Goal: Task Accomplishment & Management: Use online tool/utility

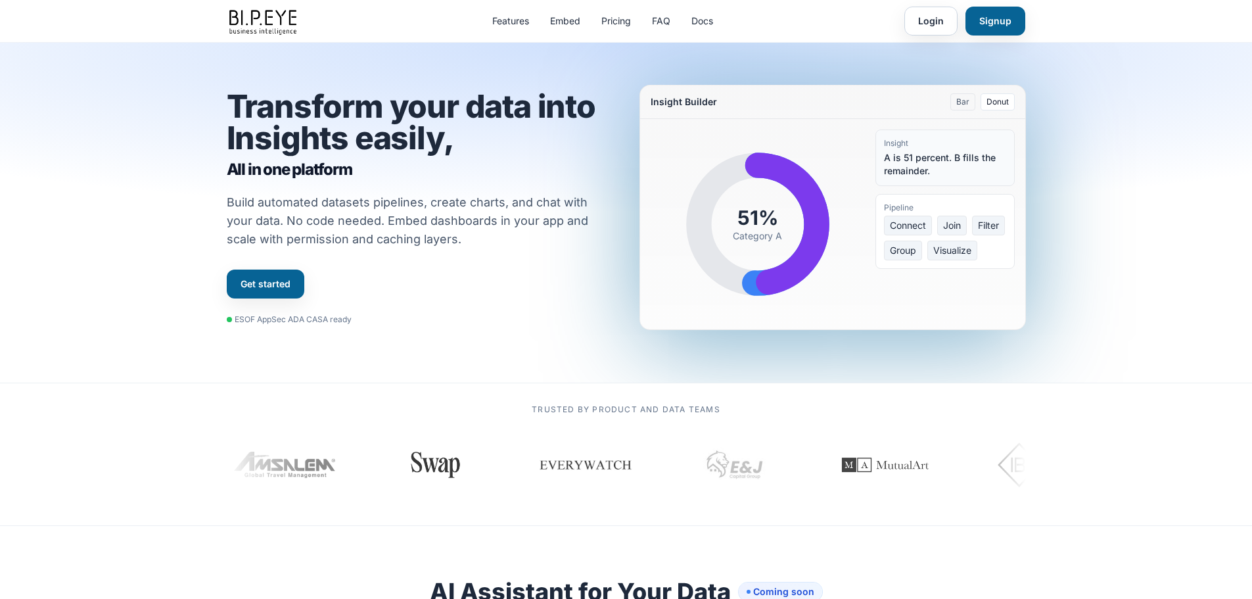
click at [1132, 168] on section "Transform your data into Insights easily, All in one platform Build automated d…" at bounding box center [626, 213] width 1252 height 340
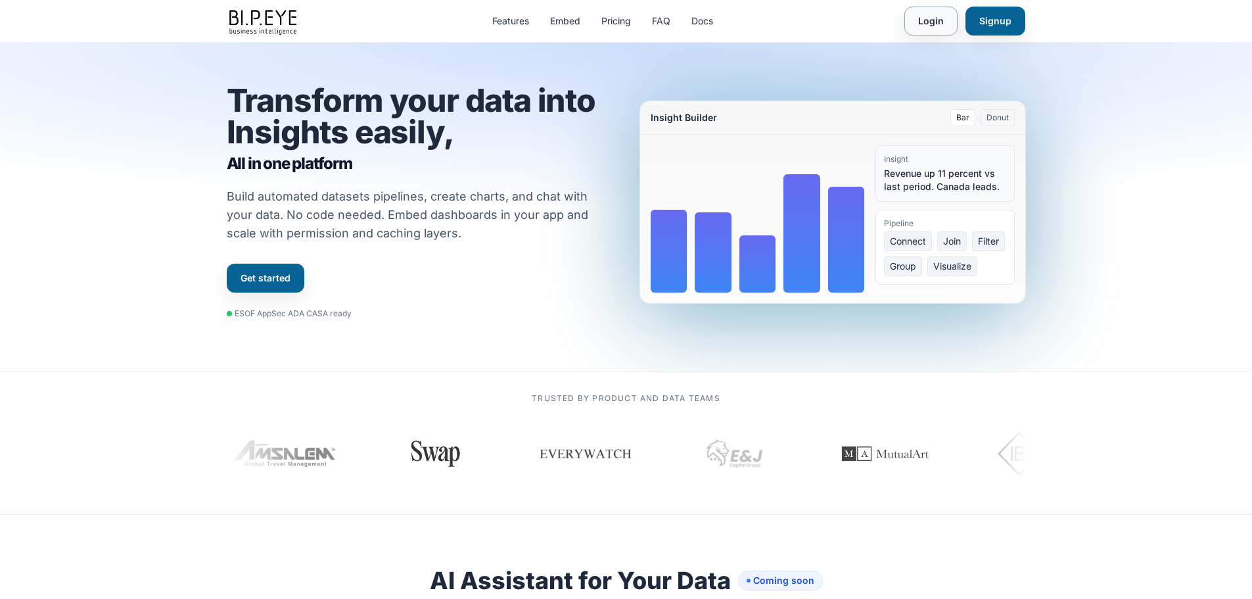
click at [928, 20] on link "Login" at bounding box center [930, 21] width 53 height 29
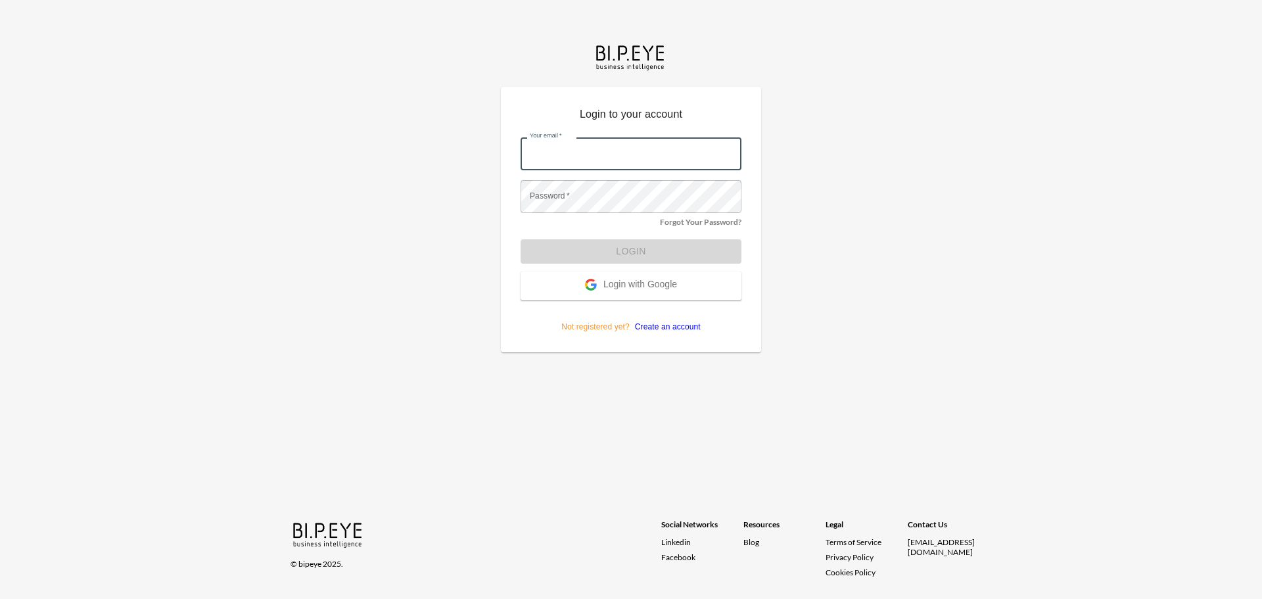
click at [582, 147] on input "Your email   *" at bounding box center [630, 153] width 221 height 33
type input "[EMAIL_ADDRESS][DOMAIN_NAME]"
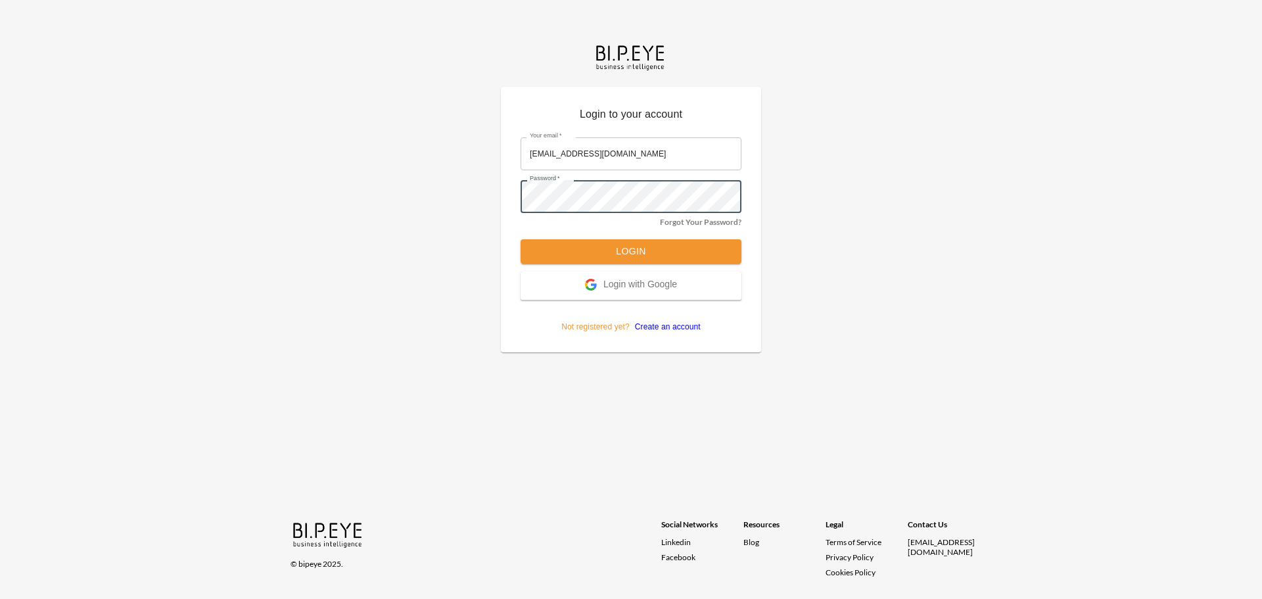
click at [634, 254] on button "Login" at bounding box center [630, 251] width 221 height 24
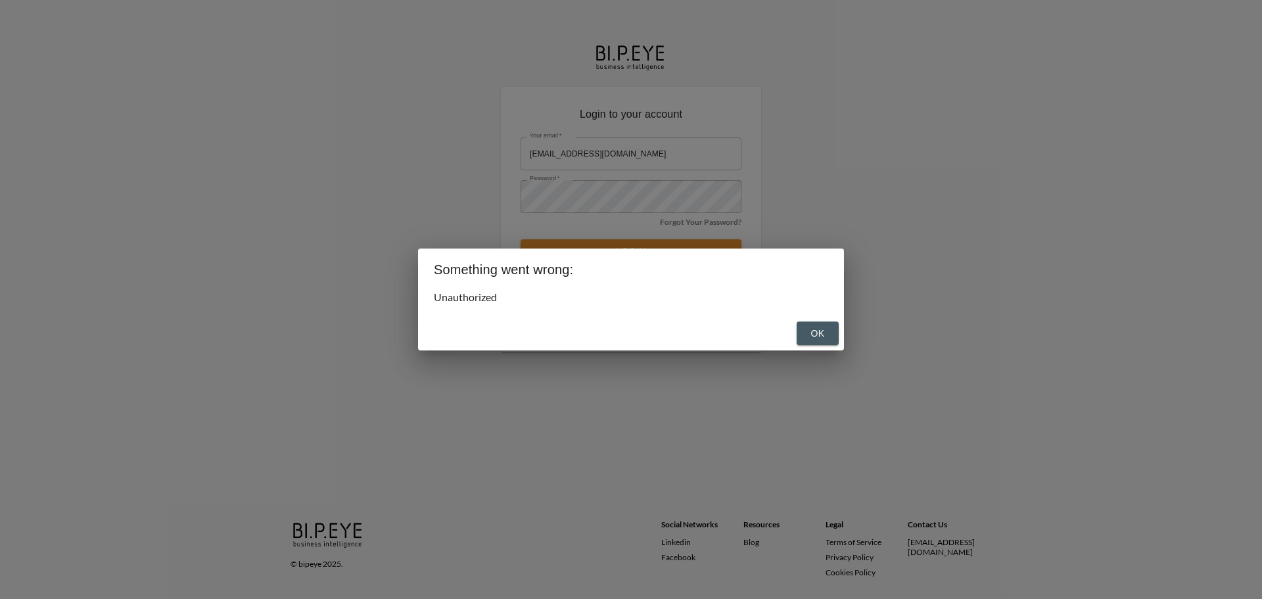
click at [813, 340] on button "OK" at bounding box center [817, 333] width 42 height 24
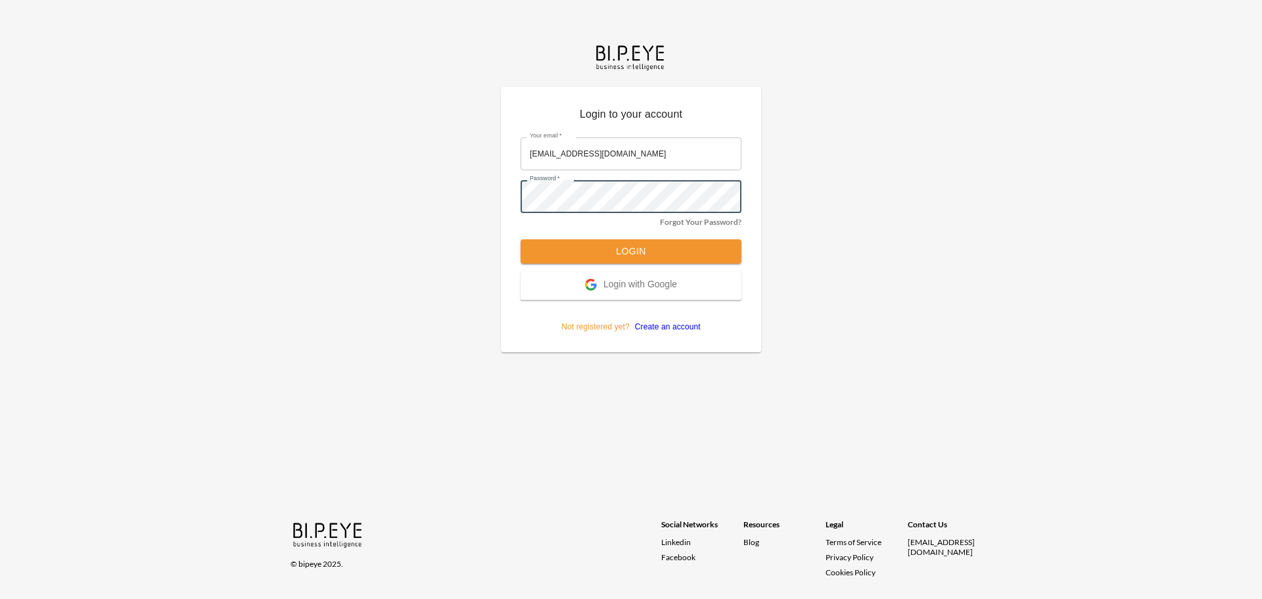
click at [622, 250] on button "Login" at bounding box center [630, 251] width 221 height 24
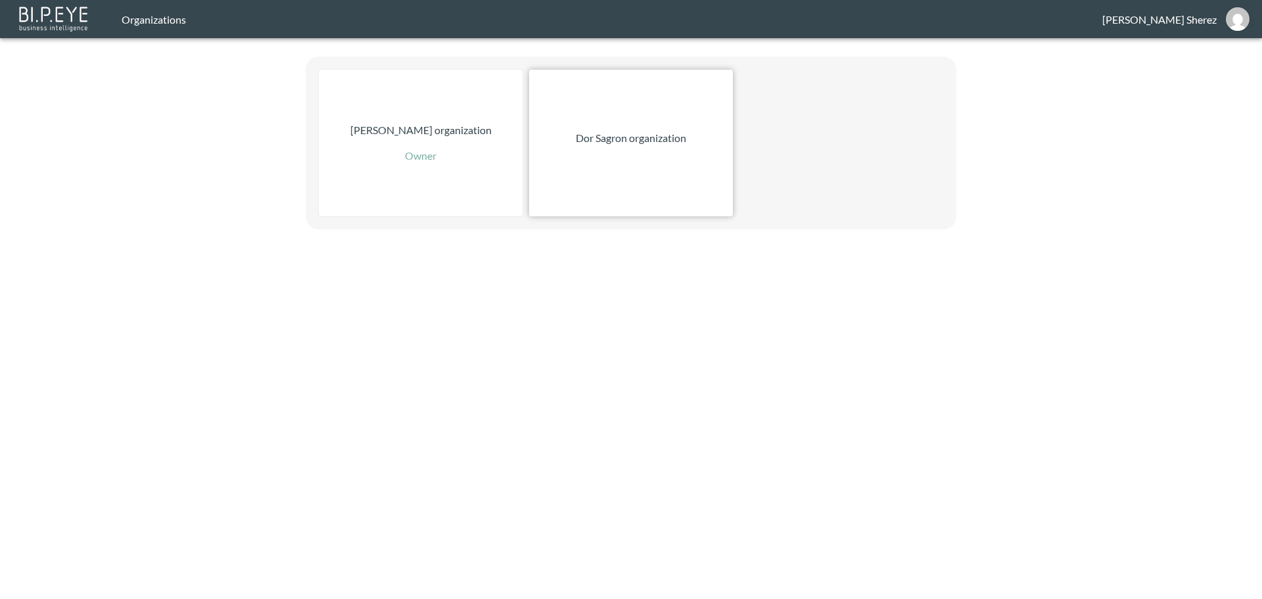
click at [642, 81] on div "Dor Sagron organization" at bounding box center [631, 143] width 204 height 147
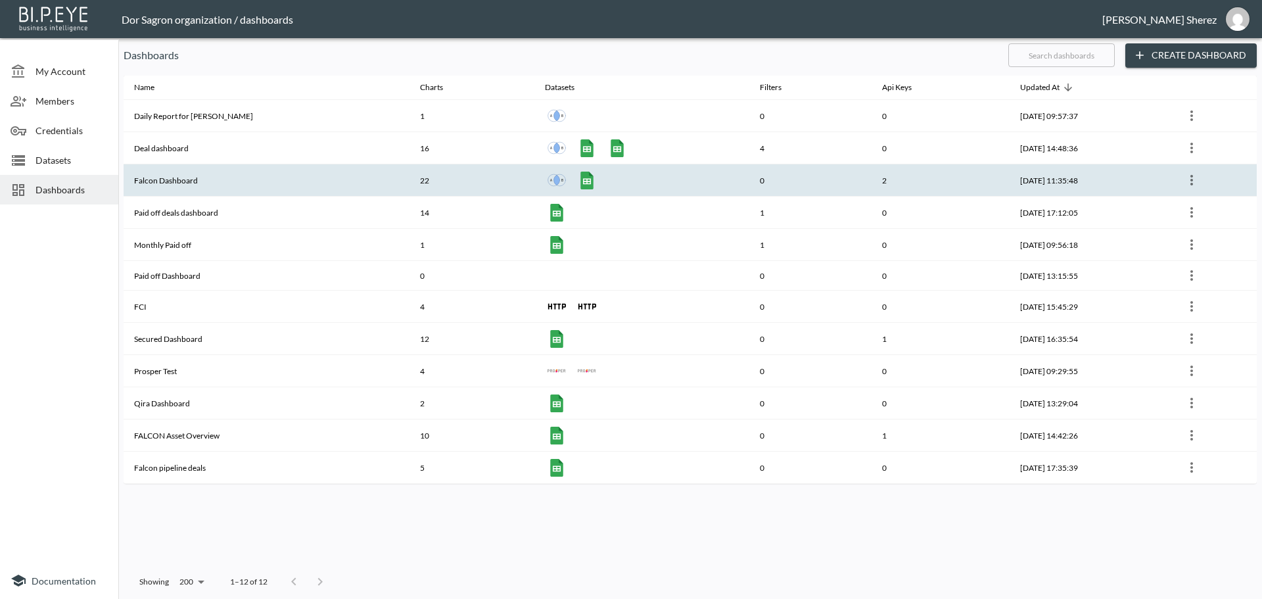
click at [199, 175] on th "Falcon Dashboard" at bounding box center [267, 180] width 286 height 32
